Goal: Use online tool/utility: Utilize a website feature to perform a specific function

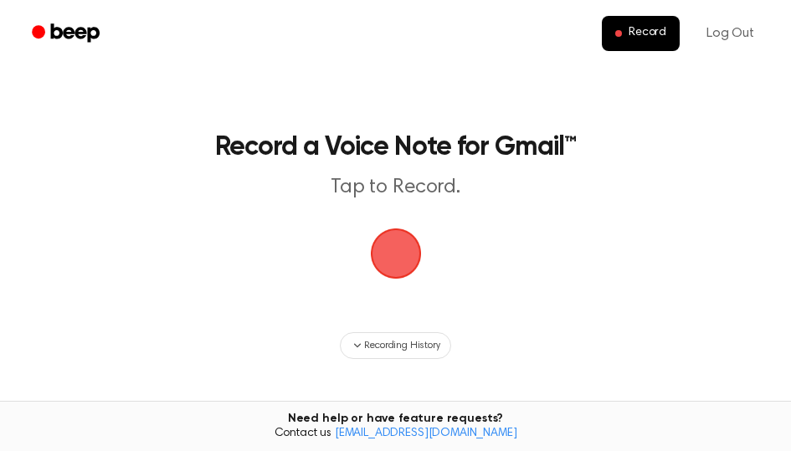
click at [389, 265] on span "button" at bounding box center [395, 254] width 51 height 51
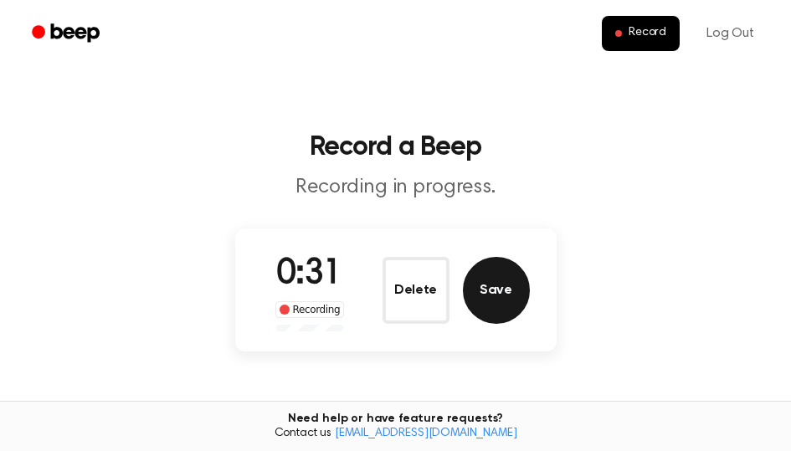
click at [502, 291] on button "Save" at bounding box center [496, 290] width 67 height 67
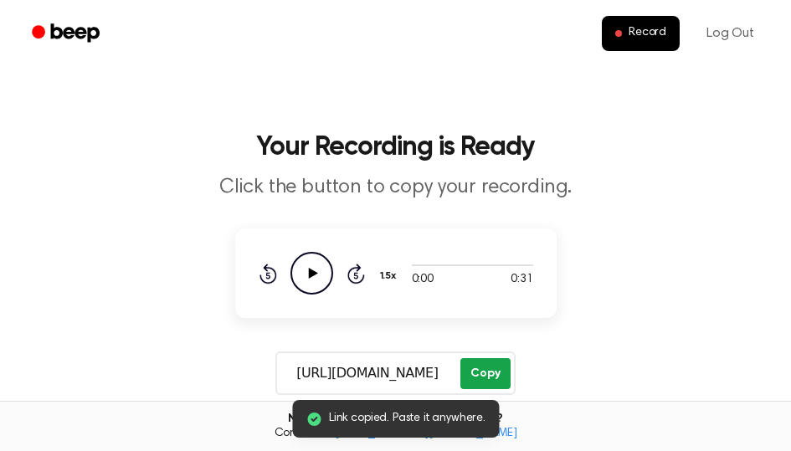
click at [494, 384] on button "Copy" at bounding box center [485, 373] width 49 height 31
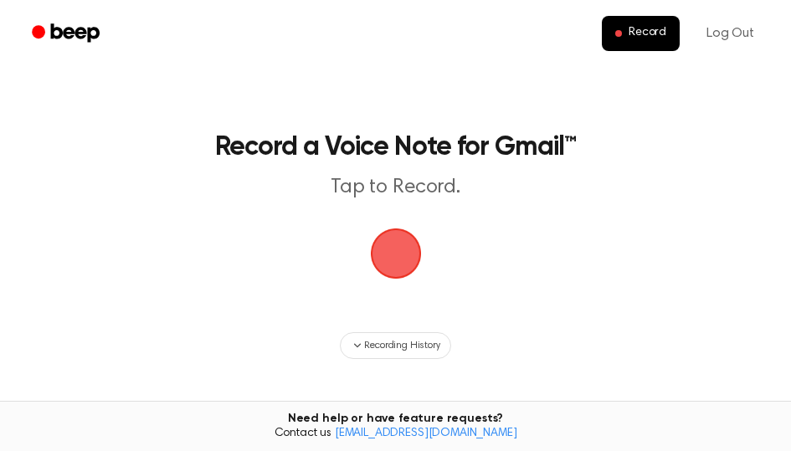
click at [404, 271] on span "button" at bounding box center [395, 253] width 87 height 87
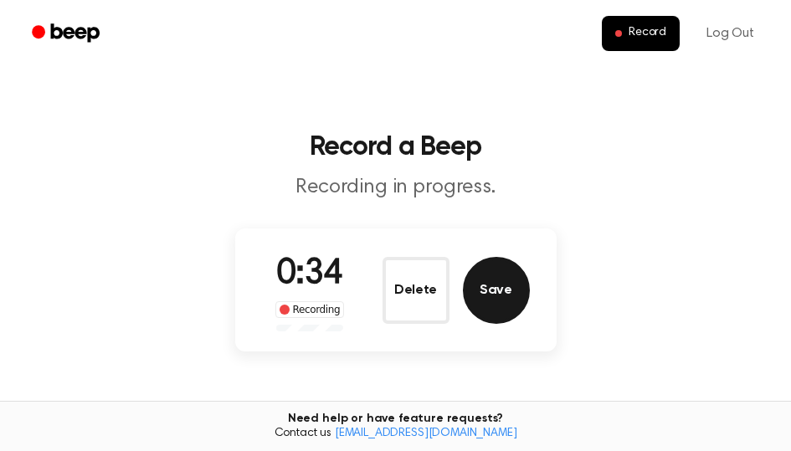
click at [503, 283] on button "Save" at bounding box center [496, 290] width 67 height 67
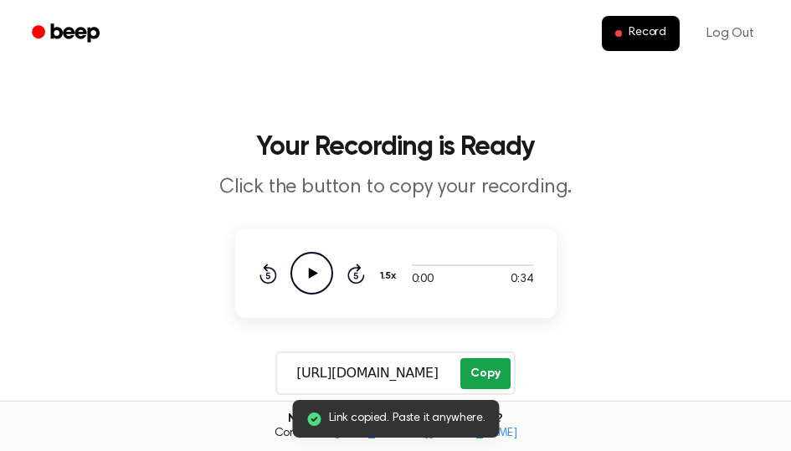
click at [488, 374] on button "Copy" at bounding box center [485, 373] width 49 height 31
